Goal: Information Seeking & Learning: Learn about a topic

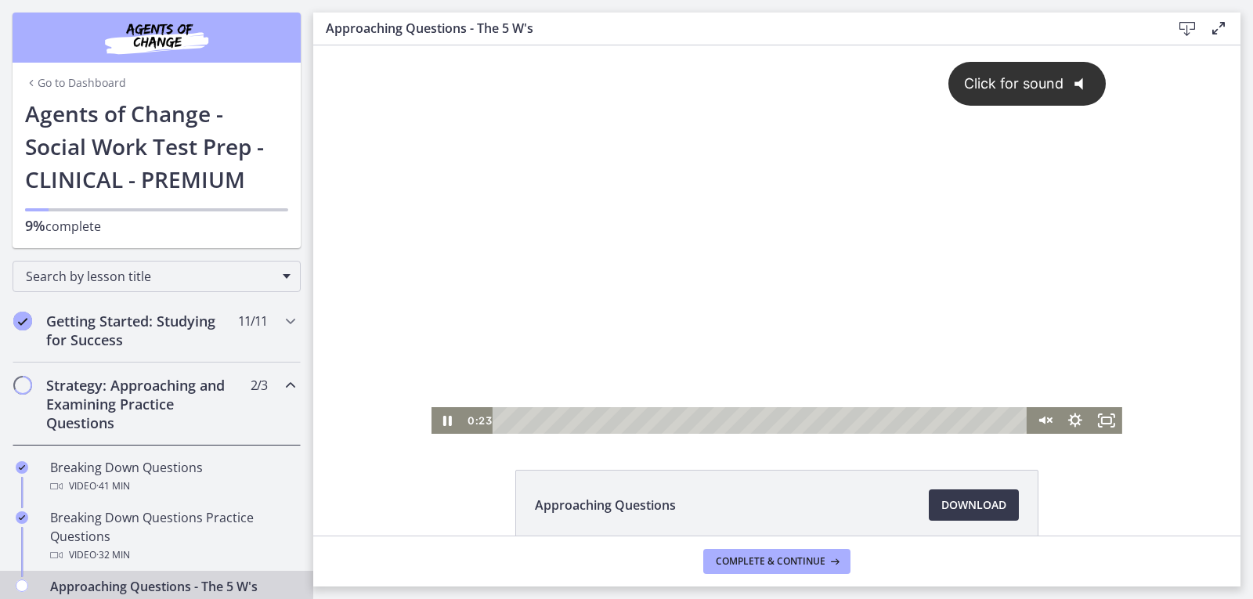
click at [589, 284] on div "Click for sound @keyframes VOLUME_SMALL_WAVE_FLASH { 0% { opacity: 0; } 33% { o…" at bounding box center [777, 226] width 691 height 362
click at [622, 269] on div at bounding box center [777, 239] width 691 height 389
click at [650, 253] on div at bounding box center [777, 239] width 691 height 389
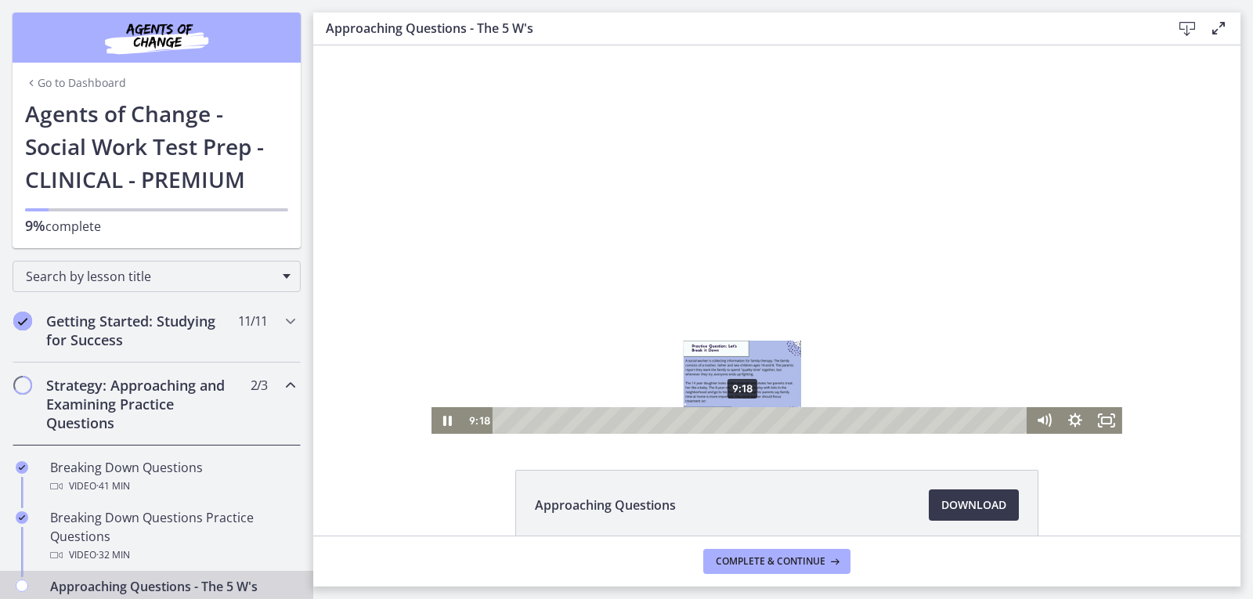
drag, startPoint x: 682, startPoint y: 416, endPoint x: 737, endPoint y: 418, distance: 54.9
click at [738, 418] on div "Playbar" at bounding box center [742, 420] width 9 height 9
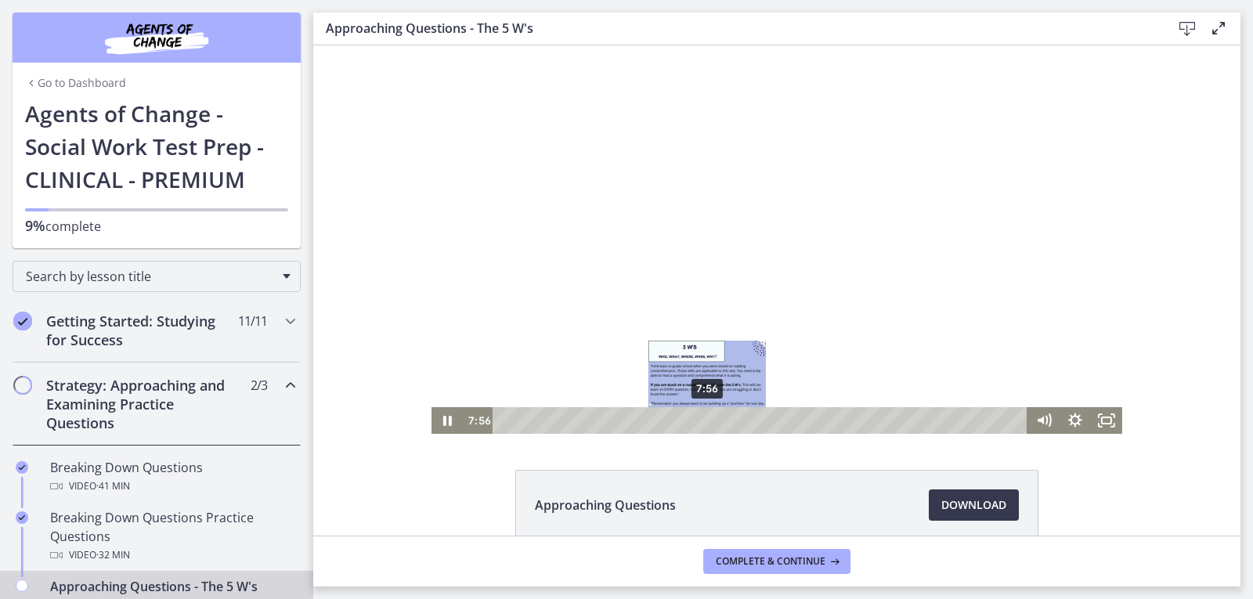
click at [702, 429] on div "7:56" at bounding box center [762, 420] width 516 height 27
click at [694, 290] on div at bounding box center [777, 239] width 691 height 389
click at [745, 259] on div at bounding box center [777, 239] width 691 height 389
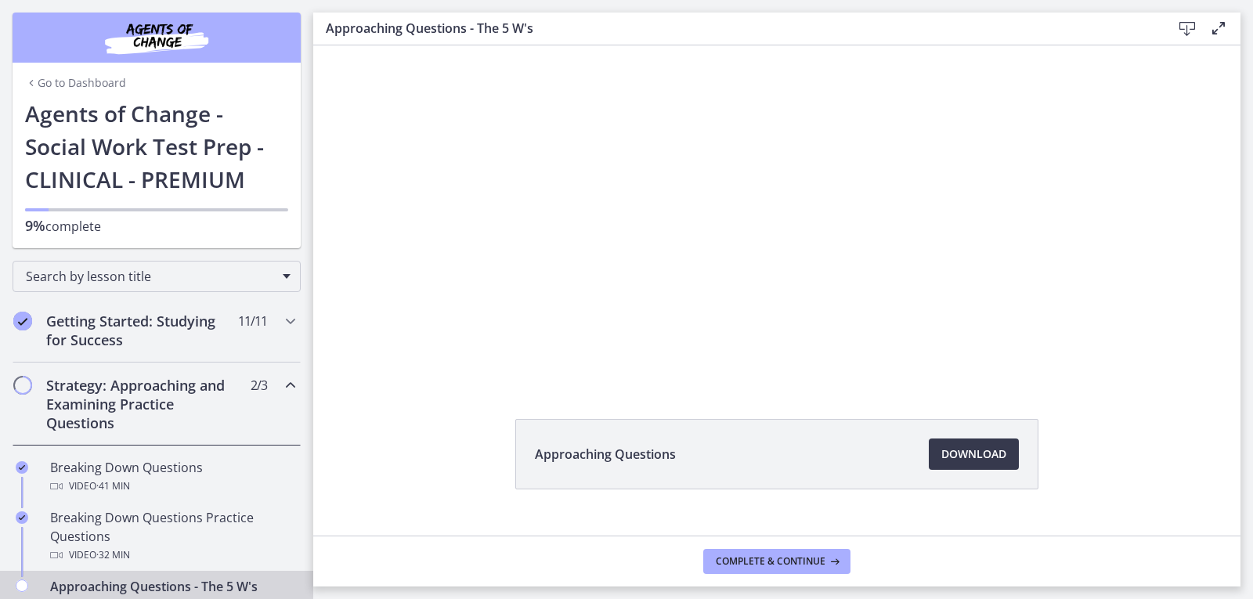
scroll to position [55, 0]
click at [0, 223] on div "Go to Dashboard Go to Dashboard Agents of Change - Social Work Test Prep - CLIN…" at bounding box center [156, 124] width 313 height 248
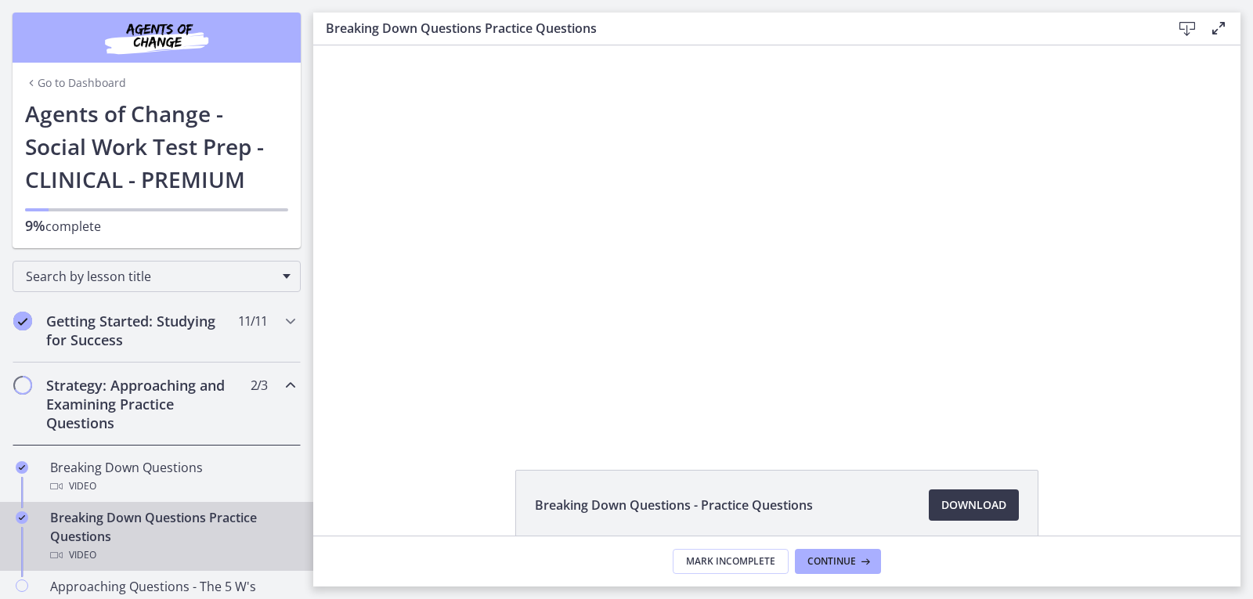
scroll to position [114, 0]
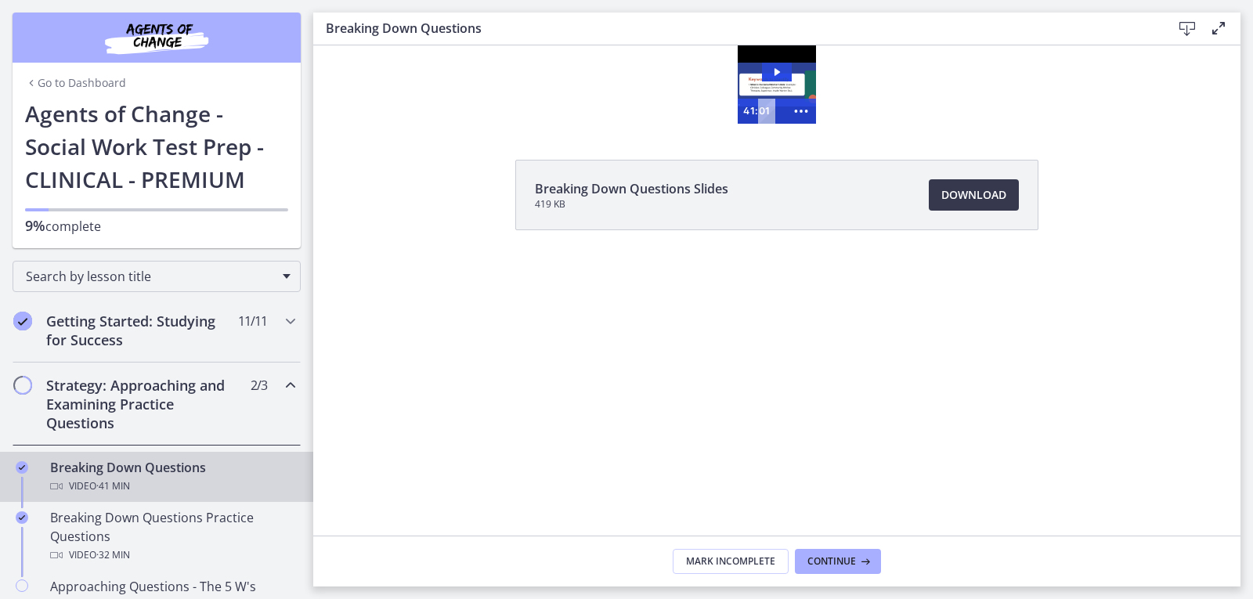
drag, startPoint x: 1239, startPoint y: 259, endPoint x: 1226, endPoint y: 200, distance: 60.2
click at [1226, 200] on div "Breaking Down Questions Slides 419 KB Download Opens in a new window" at bounding box center [776, 233] width 927 height 146
click at [773, 70] on icon "Play Video: cbe18pht4o1cl02sia30.mp4" at bounding box center [777, 72] width 30 height 19
click at [796, 87] on div at bounding box center [777, 84] width 78 height 78
click at [775, 81] on div at bounding box center [777, 84] width 78 height 78
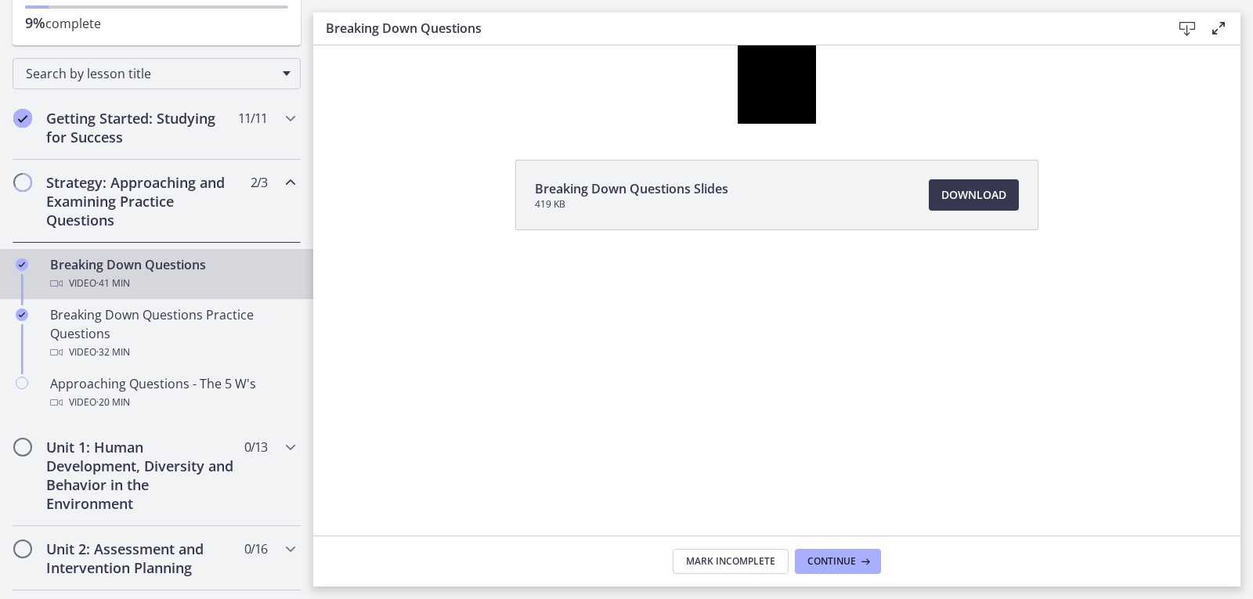
scroll to position [207, 0]
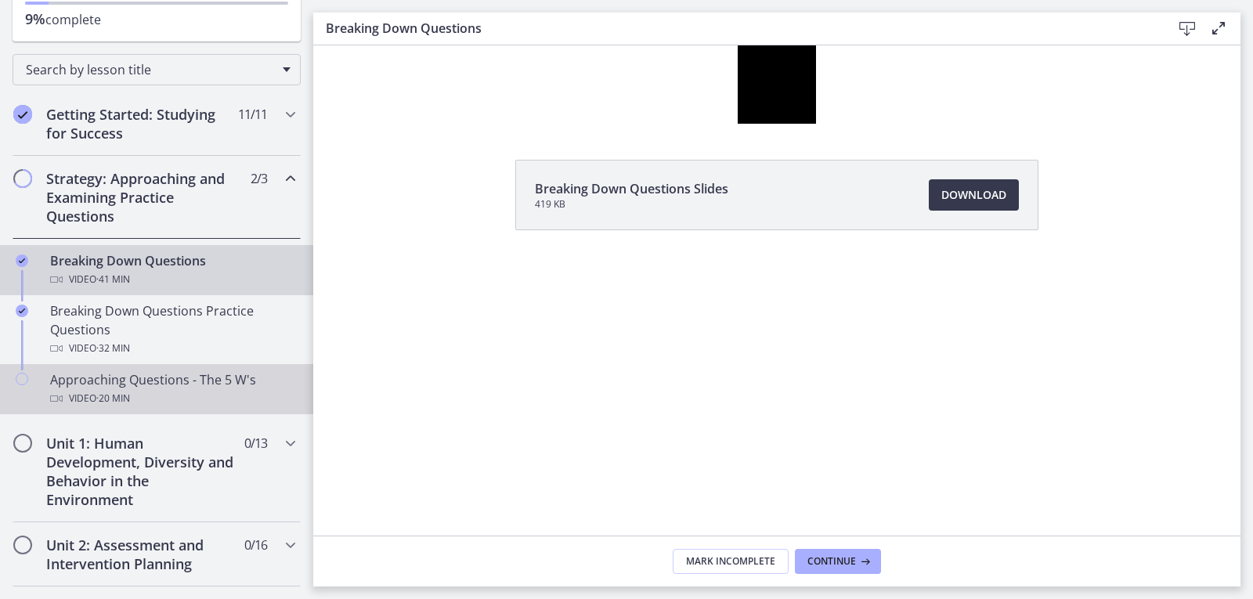
click at [81, 392] on div "Video · 20 min" at bounding box center [172, 398] width 244 height 19
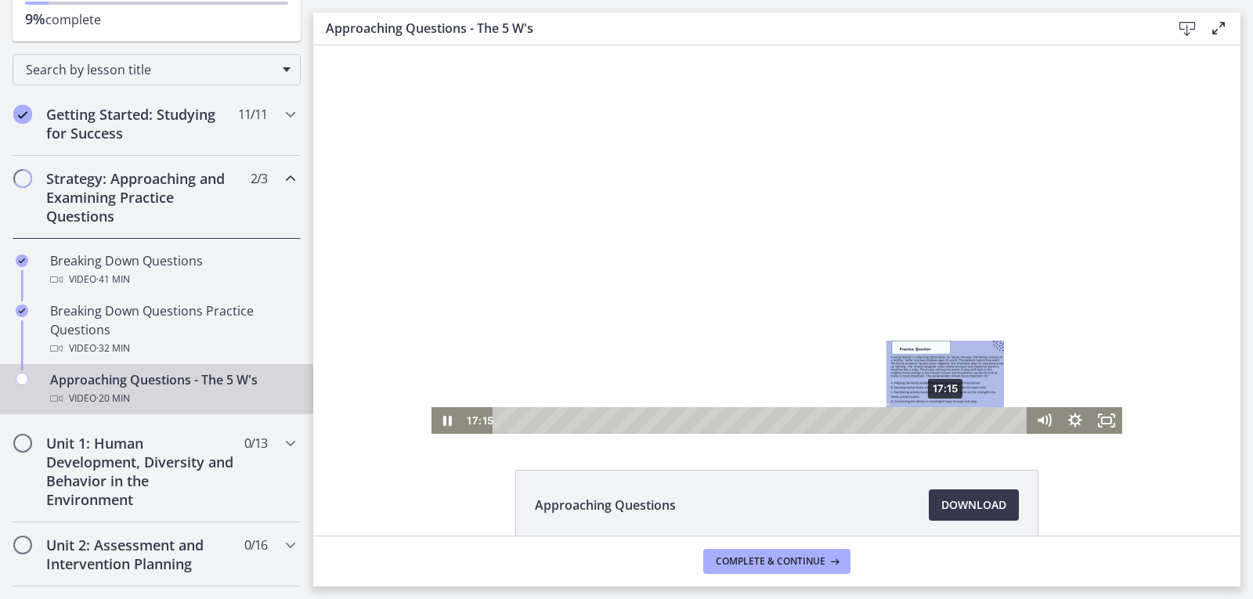
drag, startPoint x: 949, startPoint y: 419, endPoint x: 941, endPoint y: 420, distance: 8.7
click at [941, 420] on div "Playbar" at bounding box center [945, 420] width 9 height 9
drag, startPoint x: 941, startPoint y: 420, endPoint x: 928, endPoint y: 420, distance: 12.5
click at [928, 420] on div "Playbar" at bounding box center [932, 420] width 9 height 9
